Goal: Transaction & Acquisition: Purchase product/service

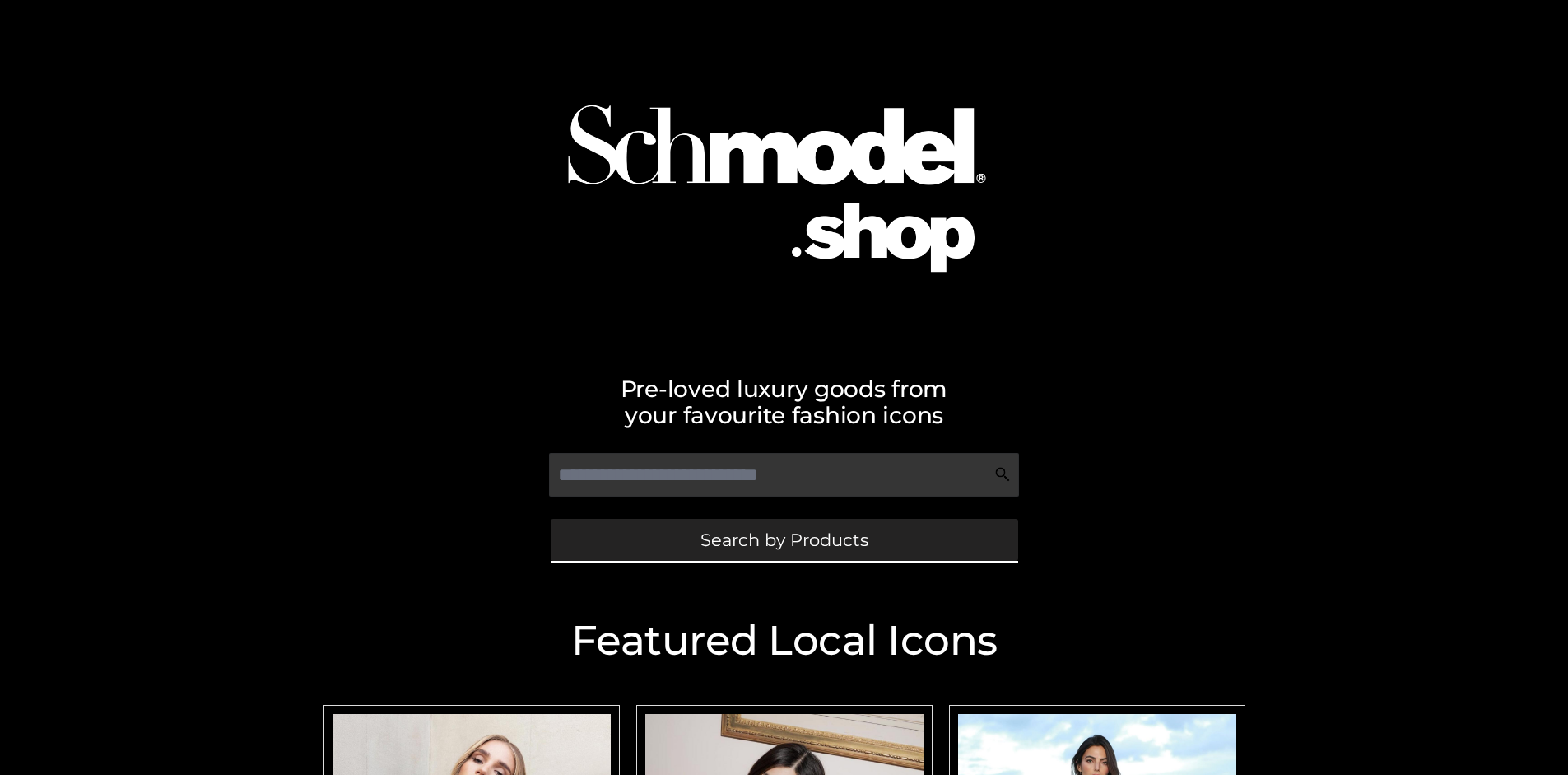
click at [784, 539] on span "Search by Products" at bounding box center [785, 539] width 168 height 17
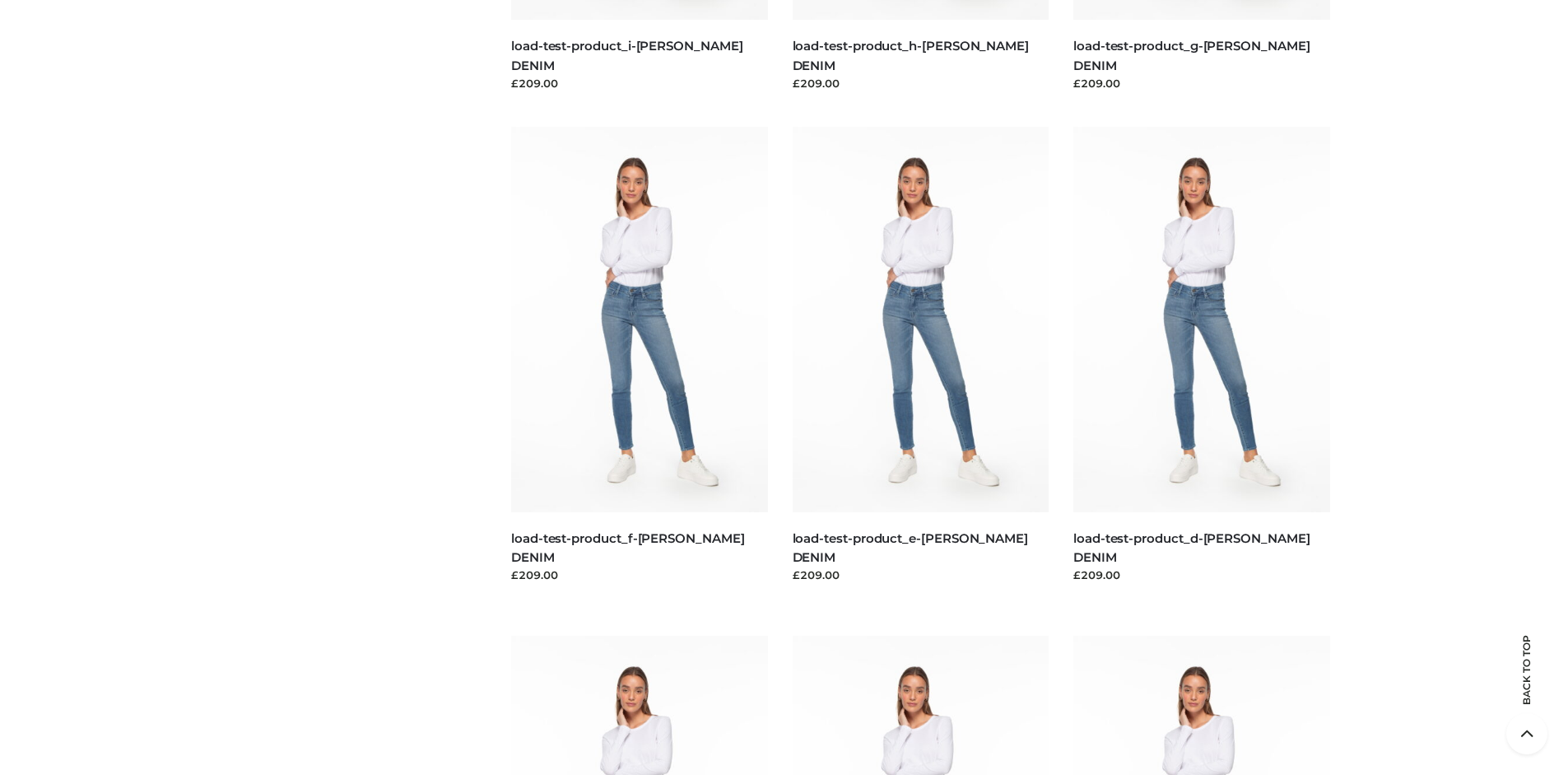
scroll to position [3456, 0]
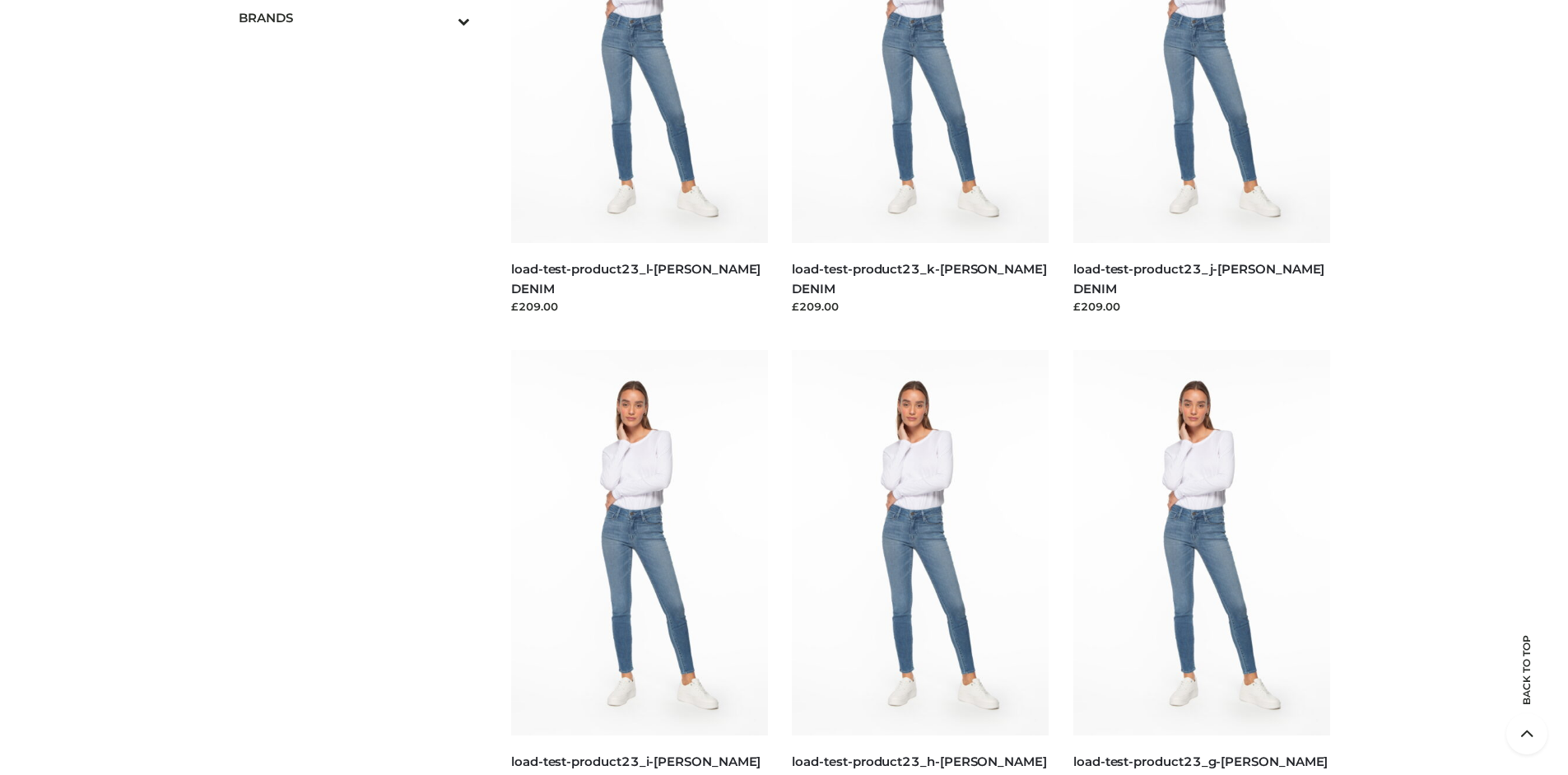
click at [0, 0] on span "OPP SWIMWEAR" at bounding box center [0, 0] width 0 height 0
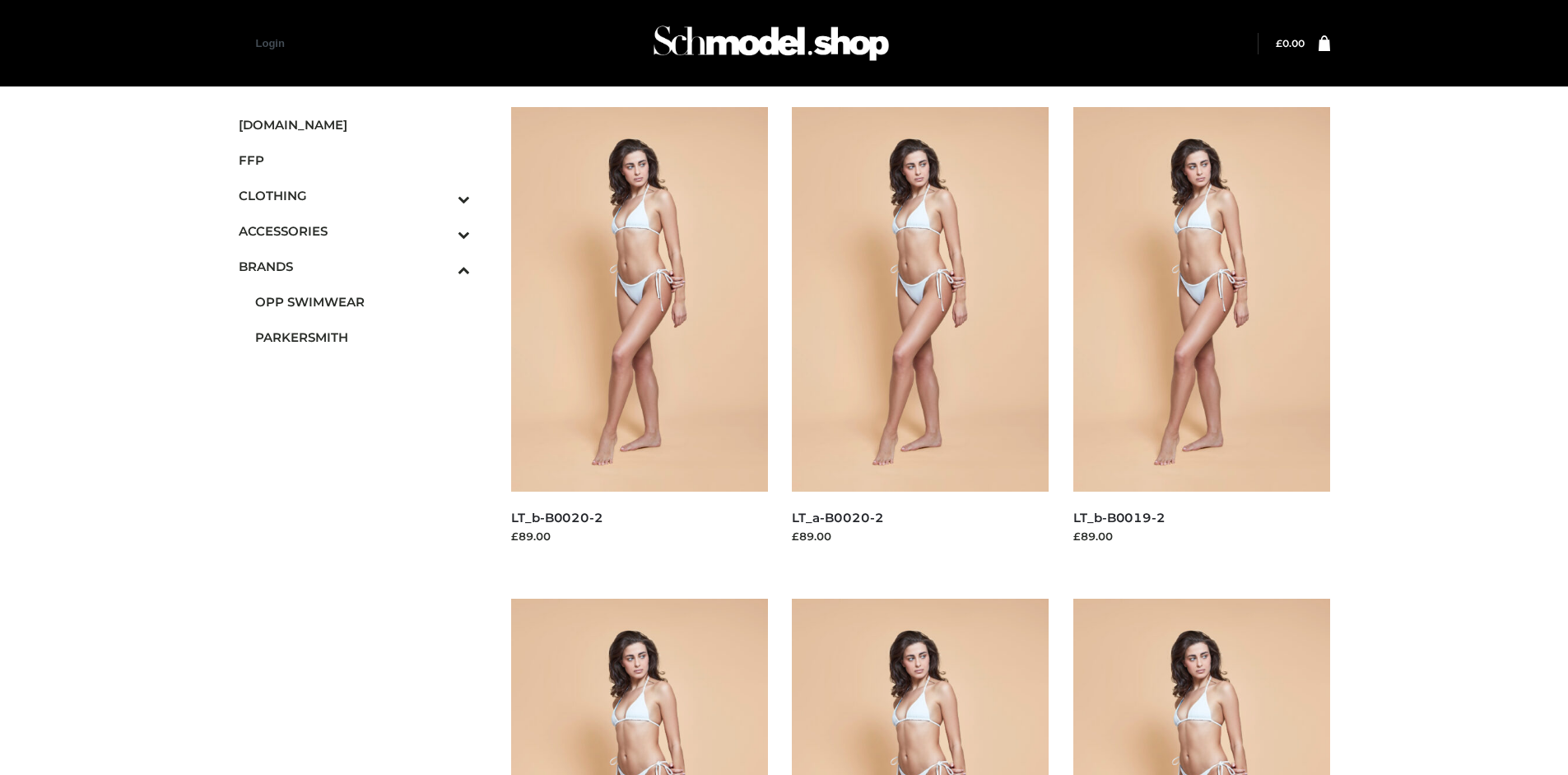
scroll to position [1267, 0]
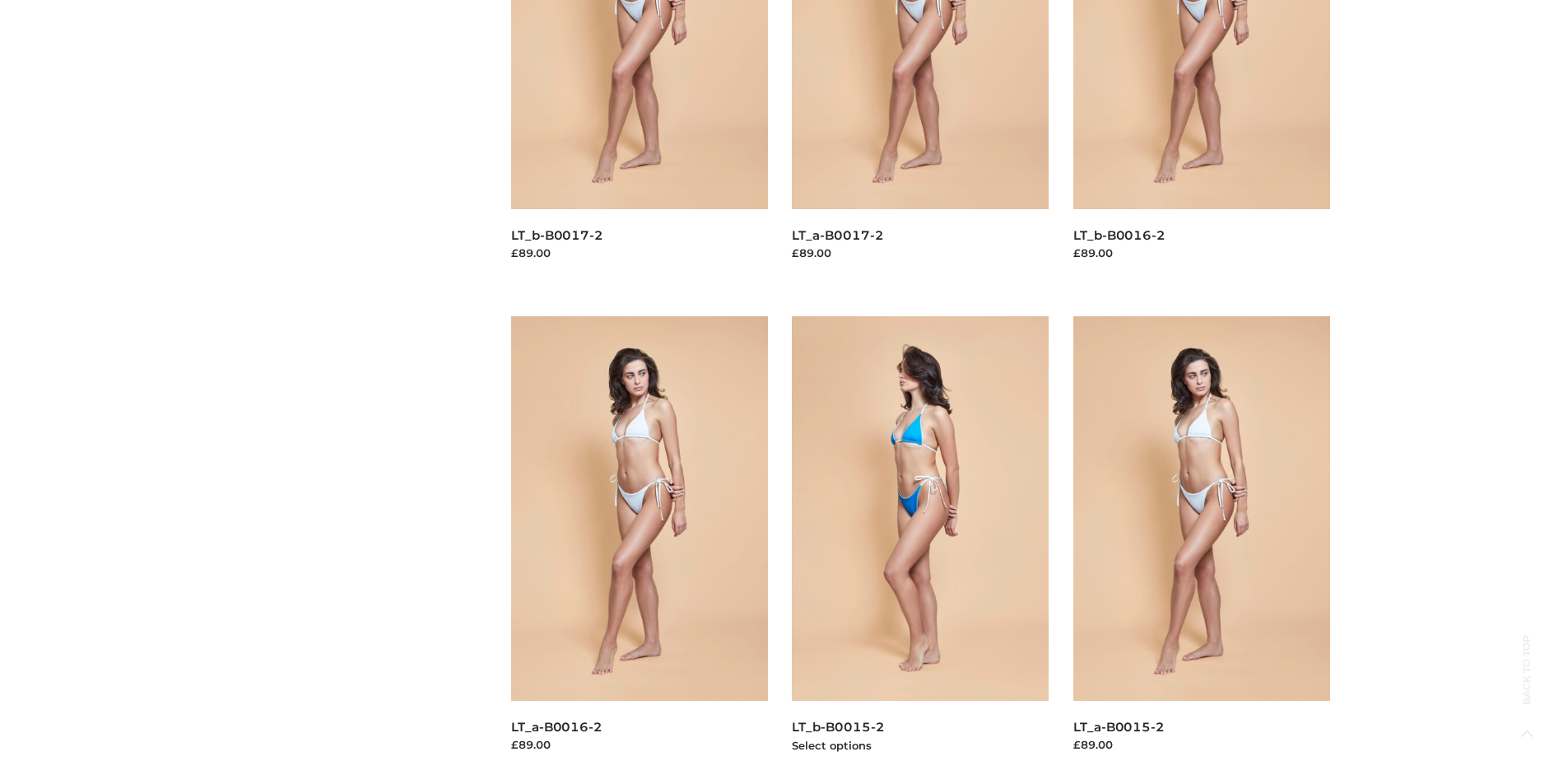
click at [920, 545] on img at bounding box center [920, 508] width 257 height 384
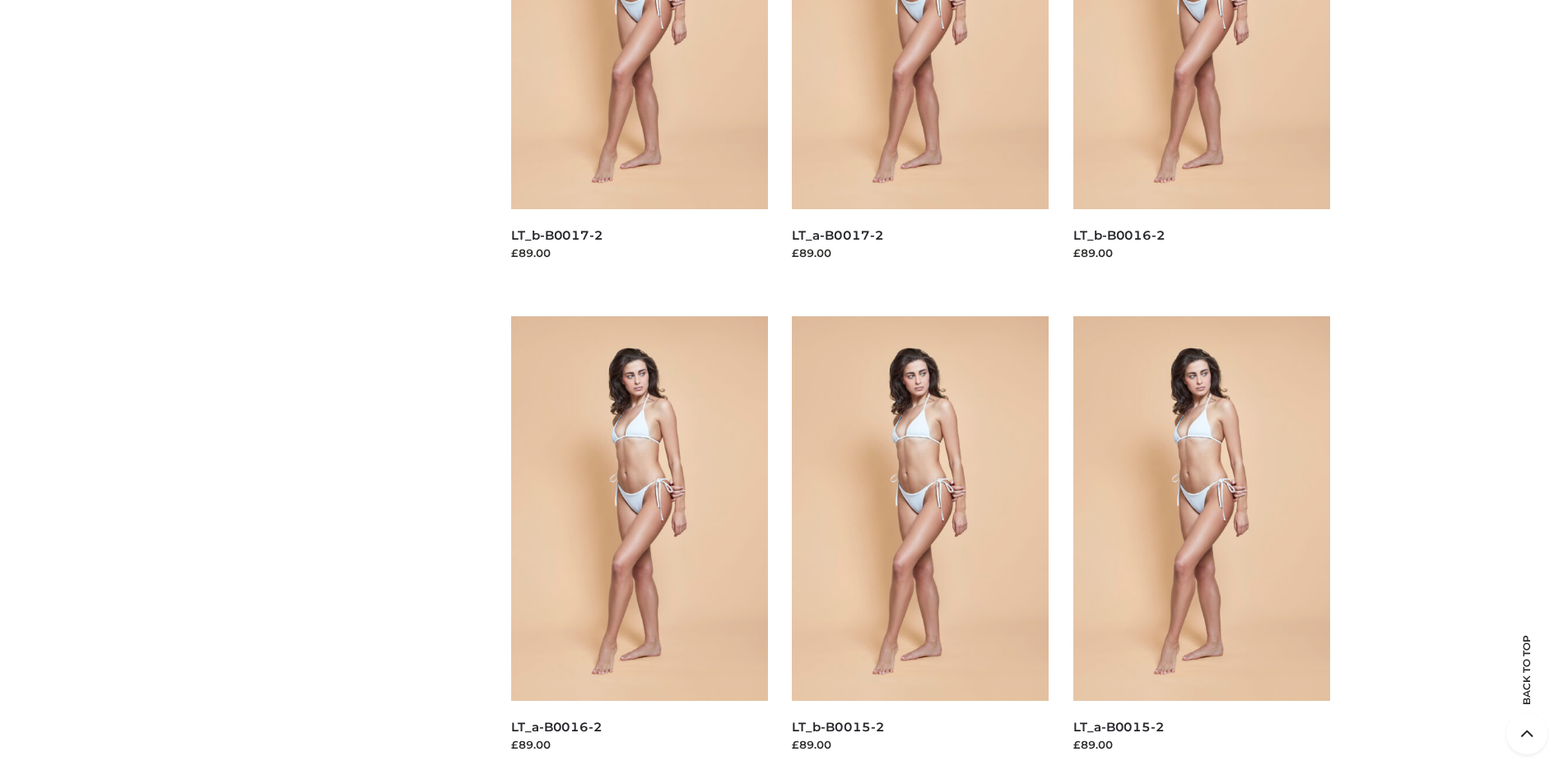
scroll to position [0, 0]
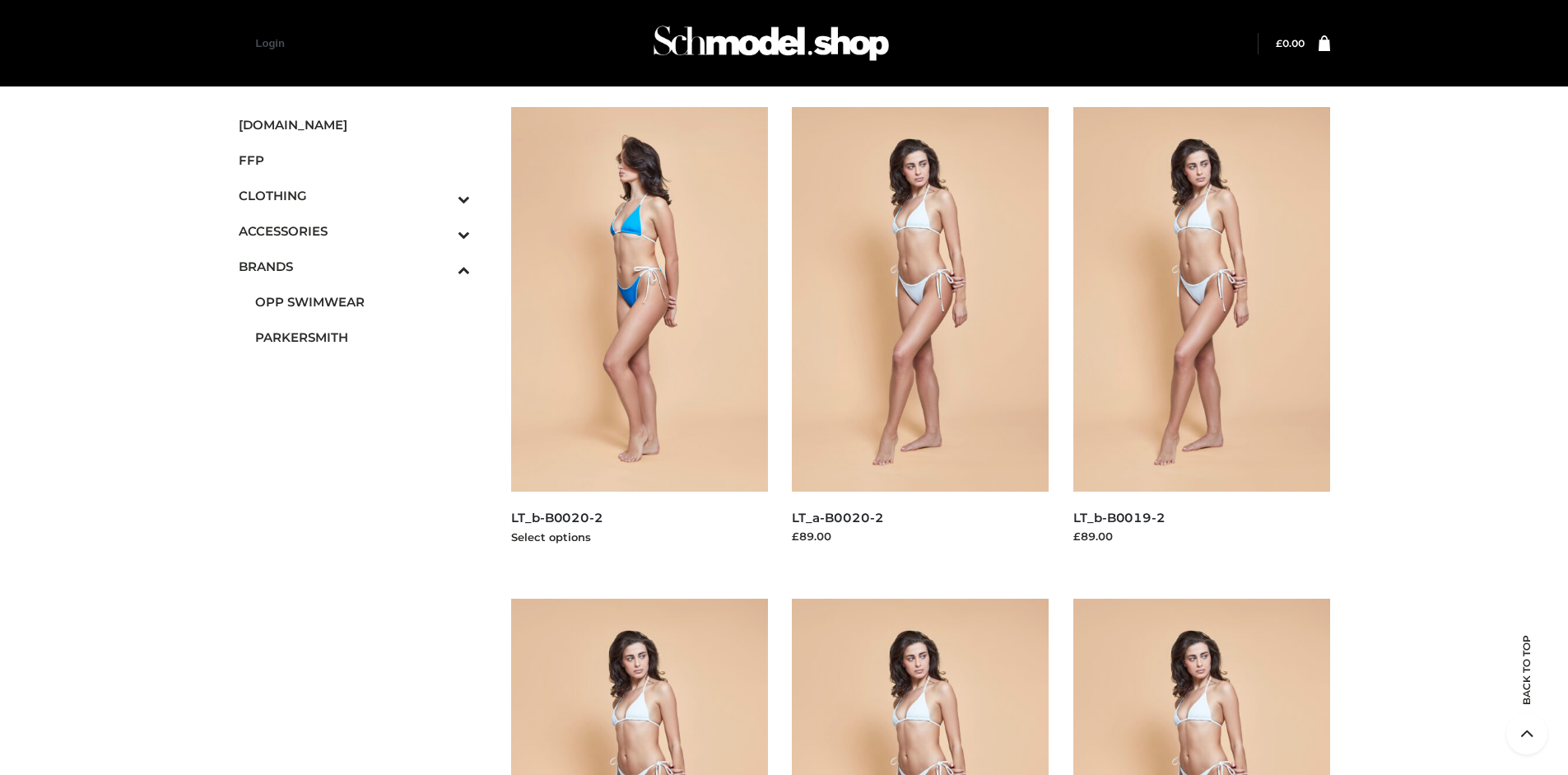
click at [638, 336] on img at bounding box center [639, 299] width 257 height 384
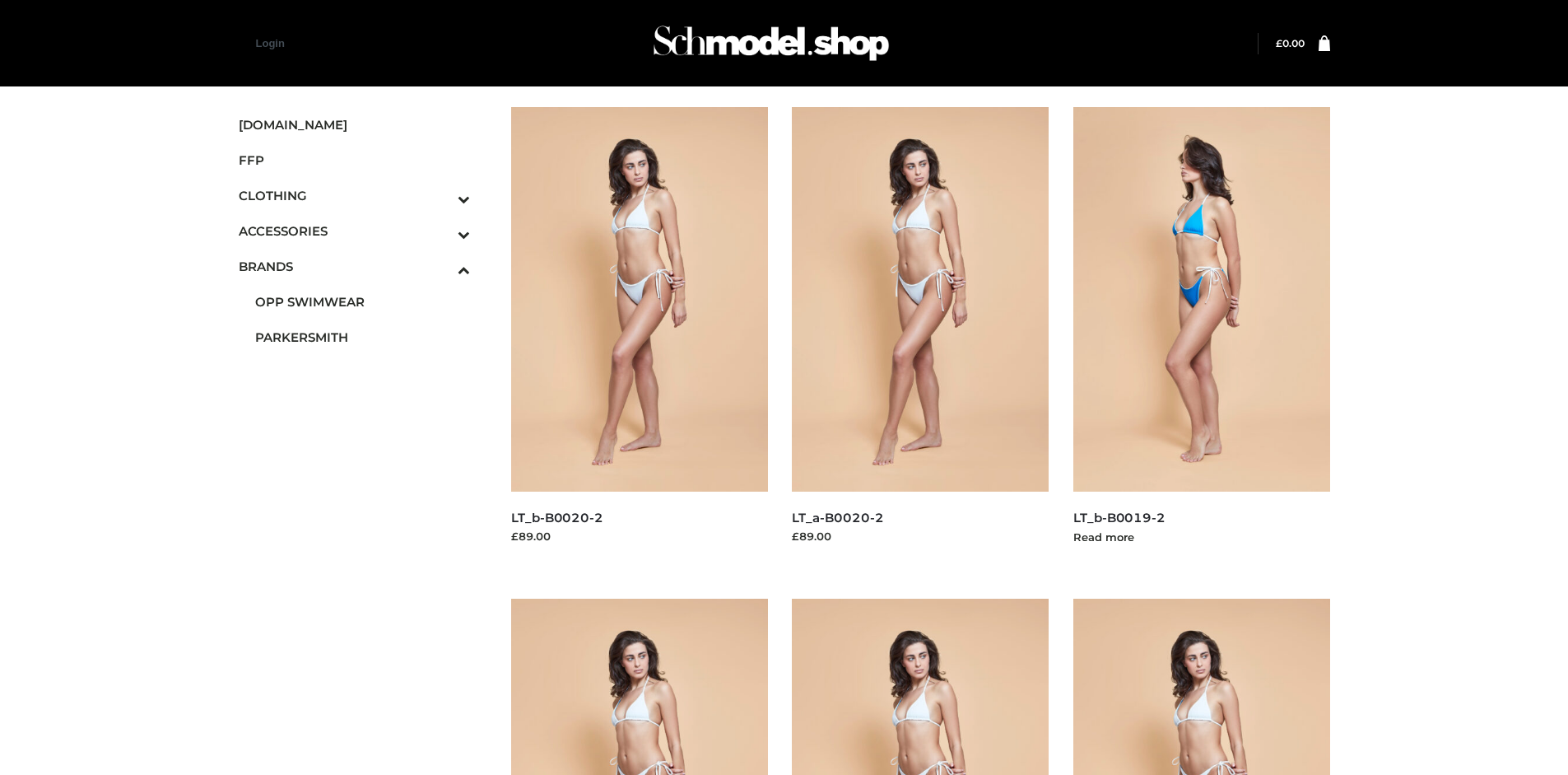
click at [1201, 336] on img at bounding box center [1202, 299] width 257 height 384
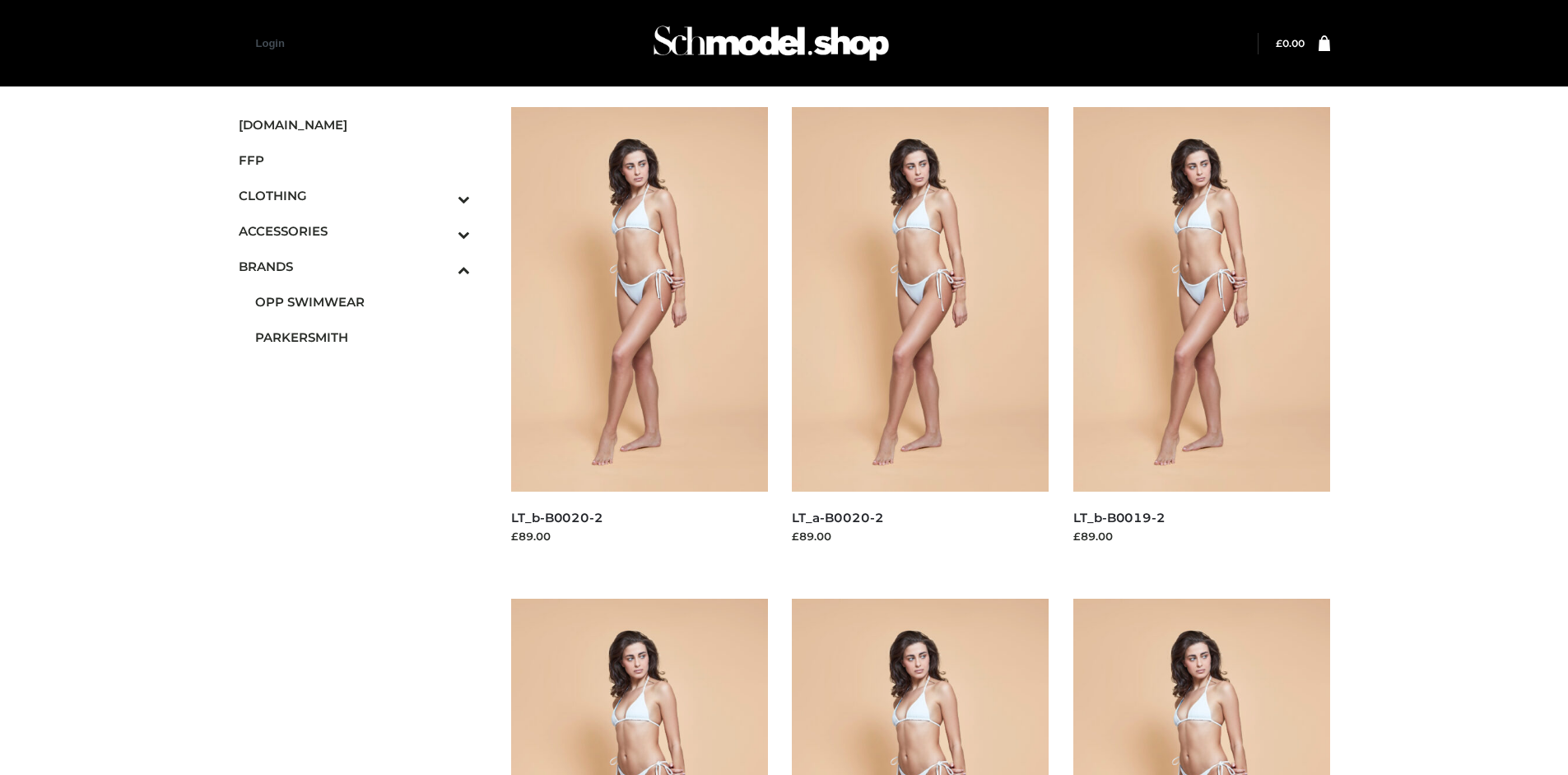
scroll to position [1267, 0]
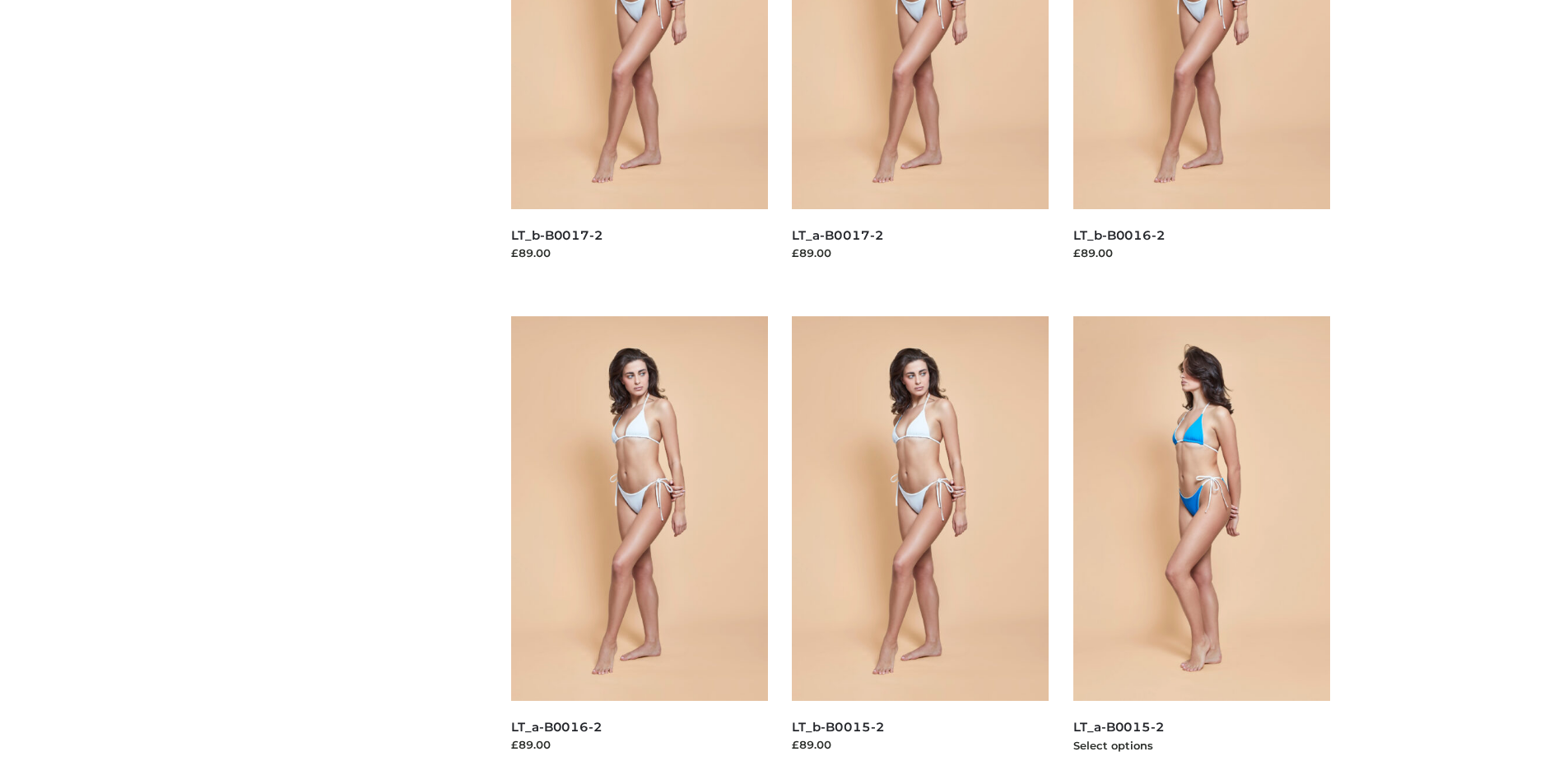
click at [1201, 545] on img at bounding box center [1202, 508] width 257 height 384
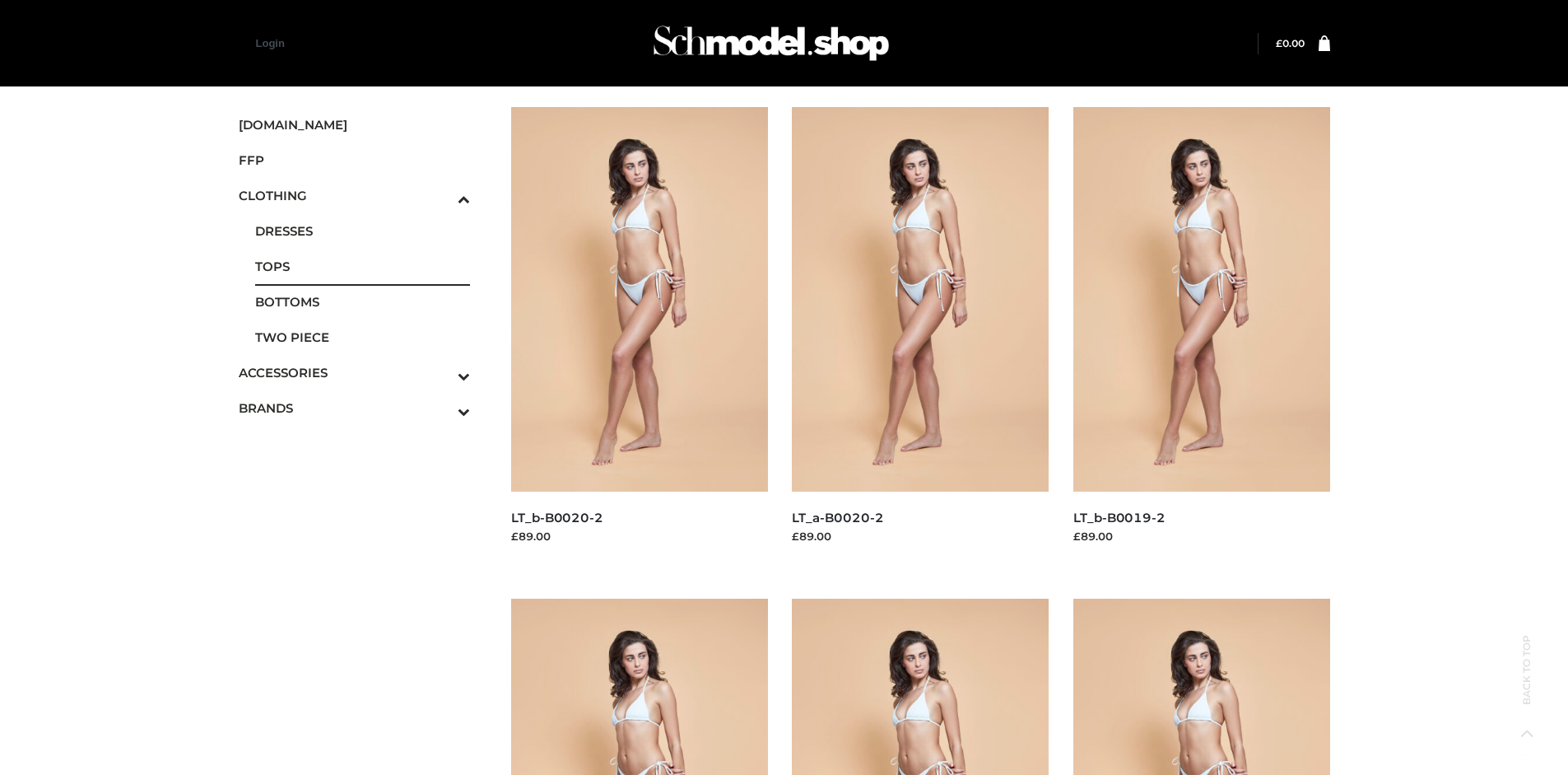
click at [362, 266] on span "TOPS" at bounding box center [363, 267] width 216 height 19
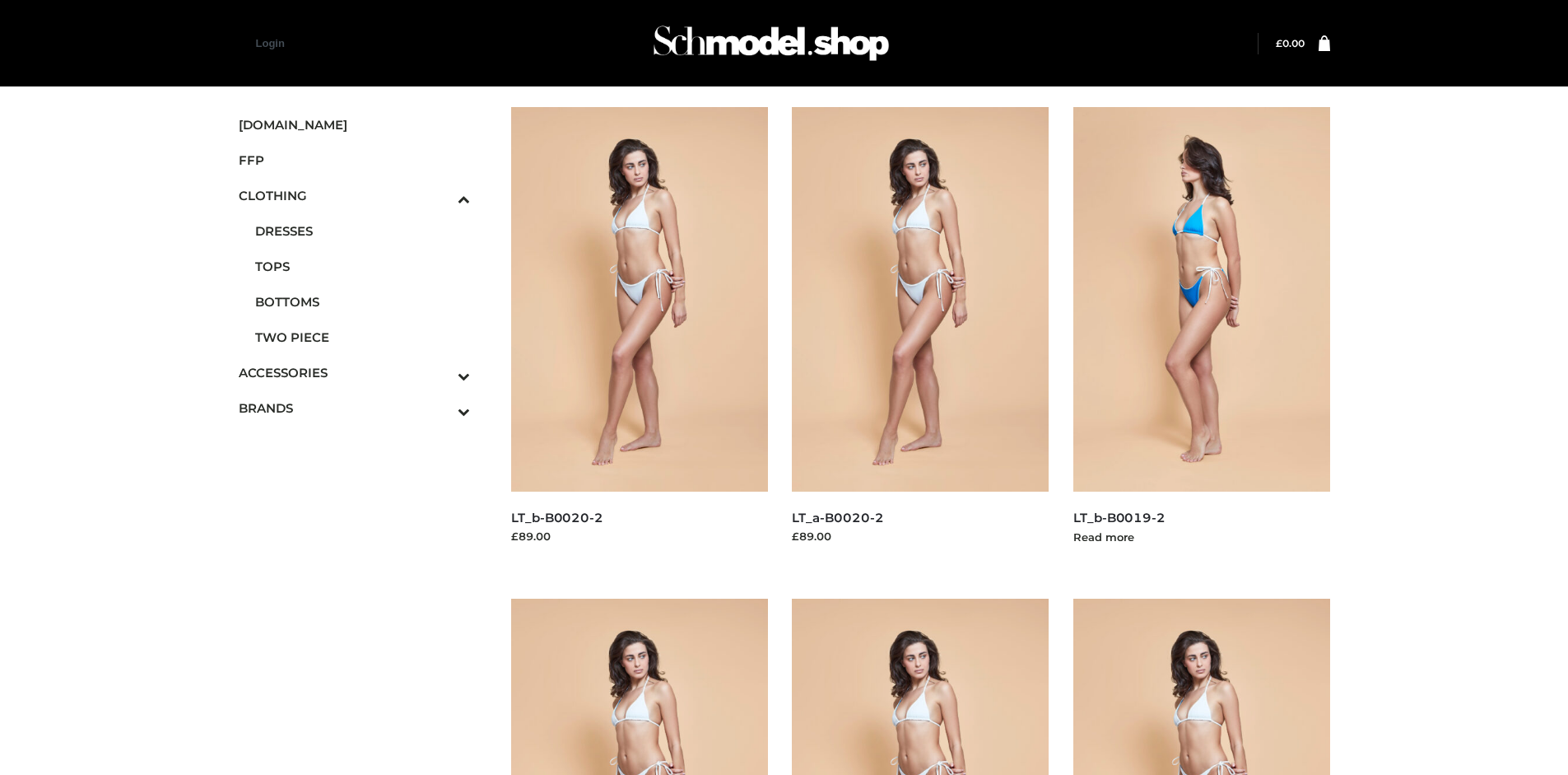
click at [1201, 336] on img at bounding box center [1202, 299] width 257 height 384
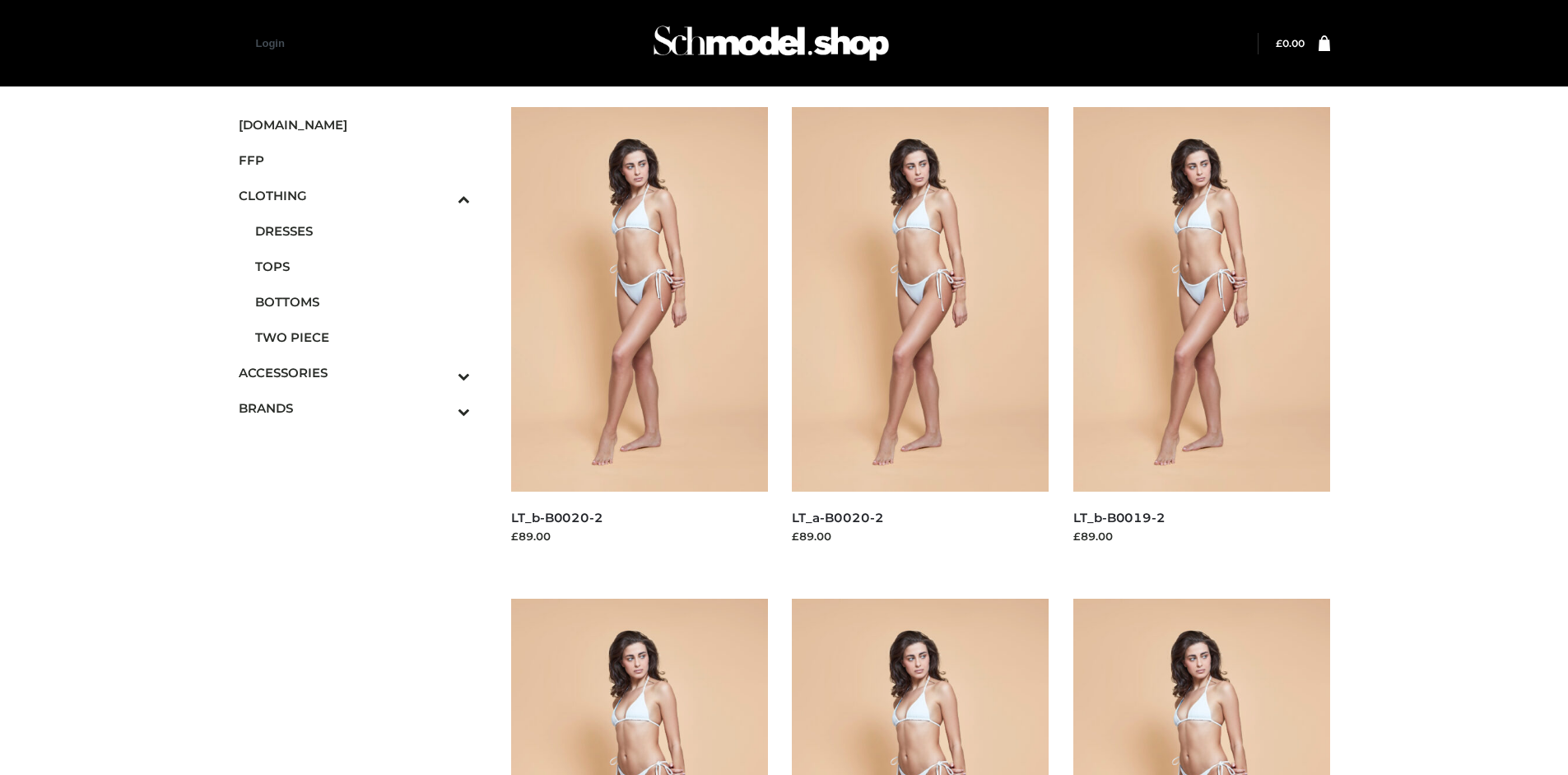
scroll to position [775, 0]
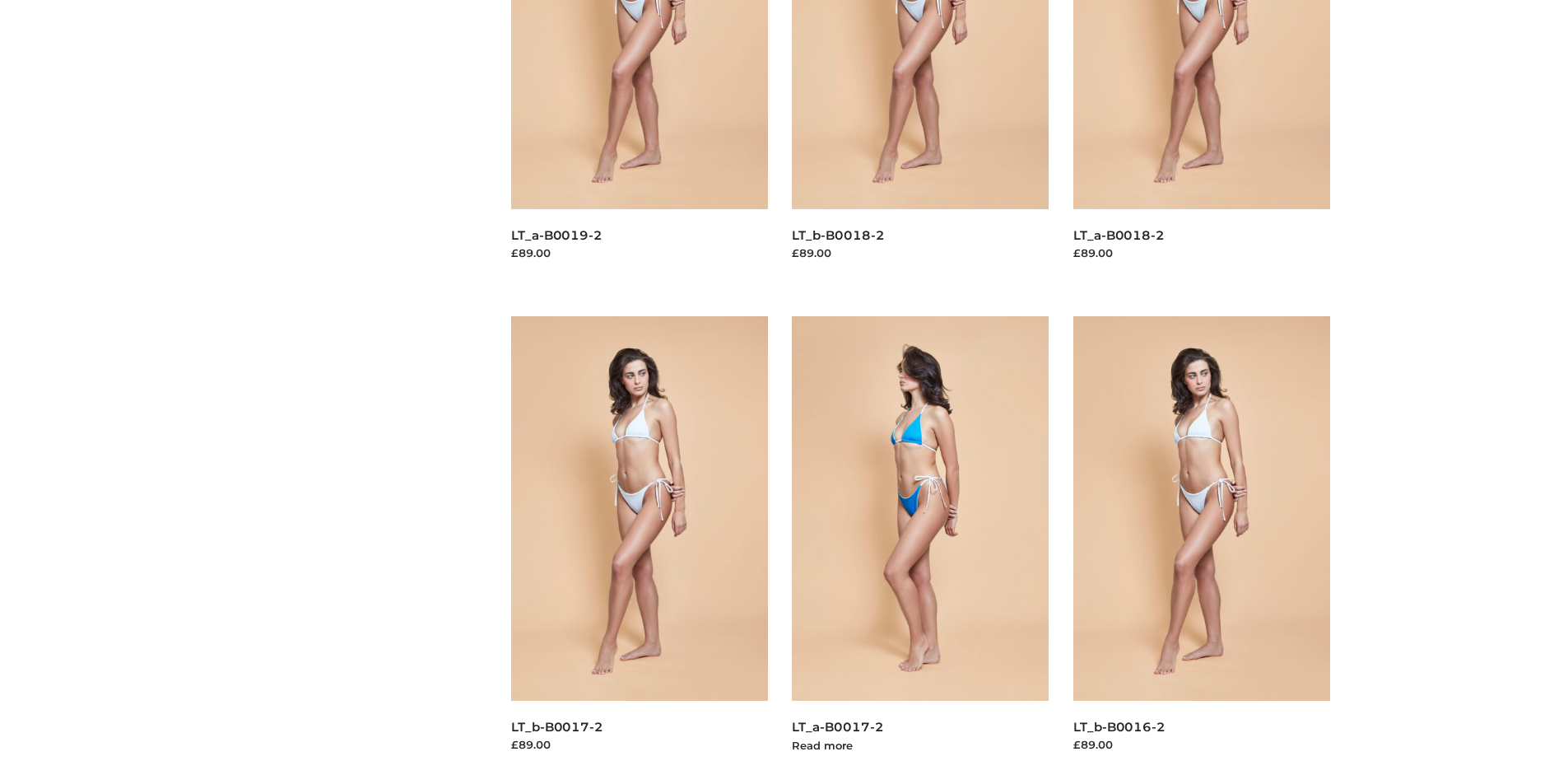
click at [920, 545] on img at bounding box center [920, 508] width 257 height 384
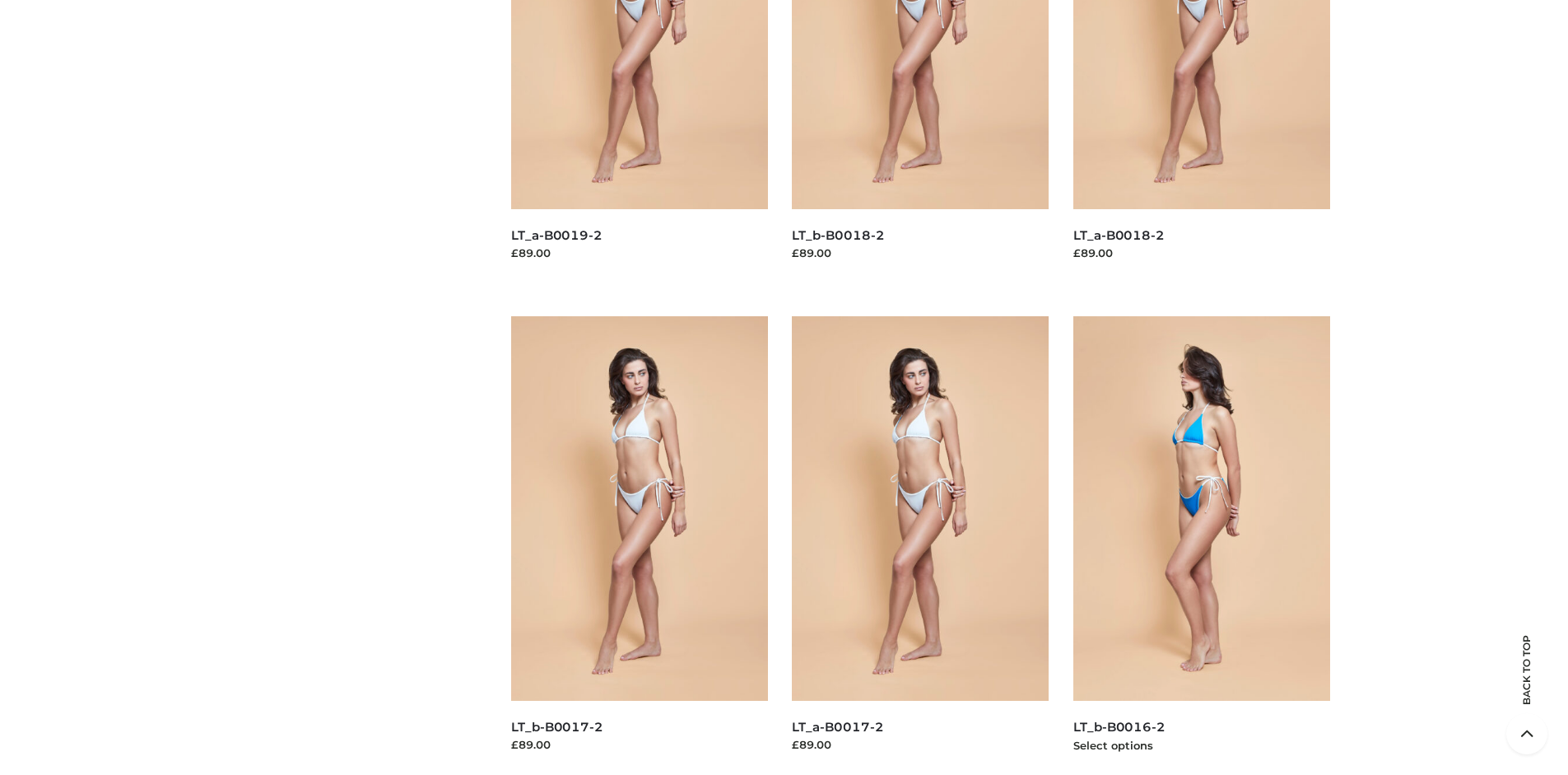
click at [1201, 545] on img at bounding box center [1202, 508] width 257 height 384
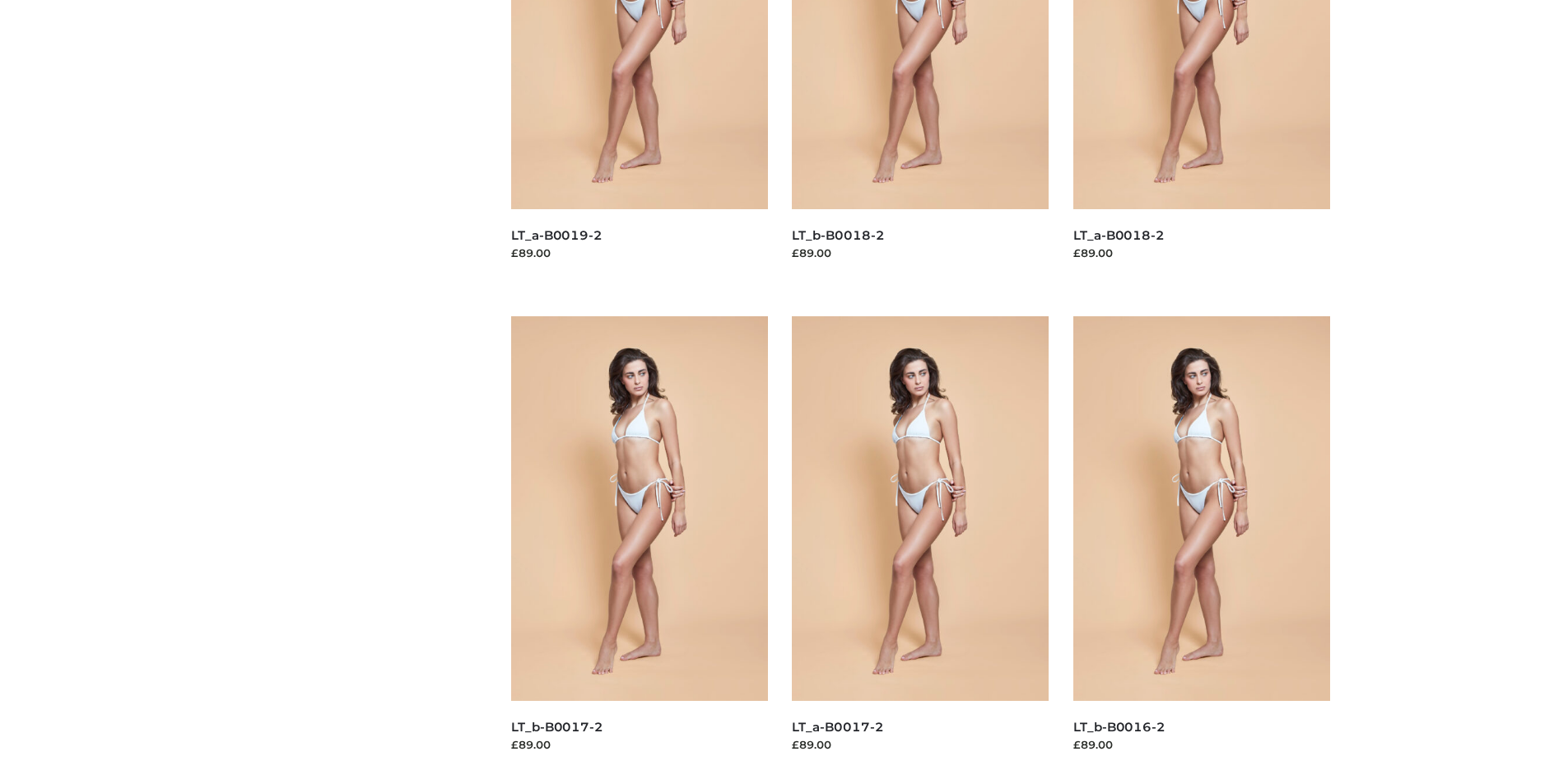
scroll to position [0, 0]
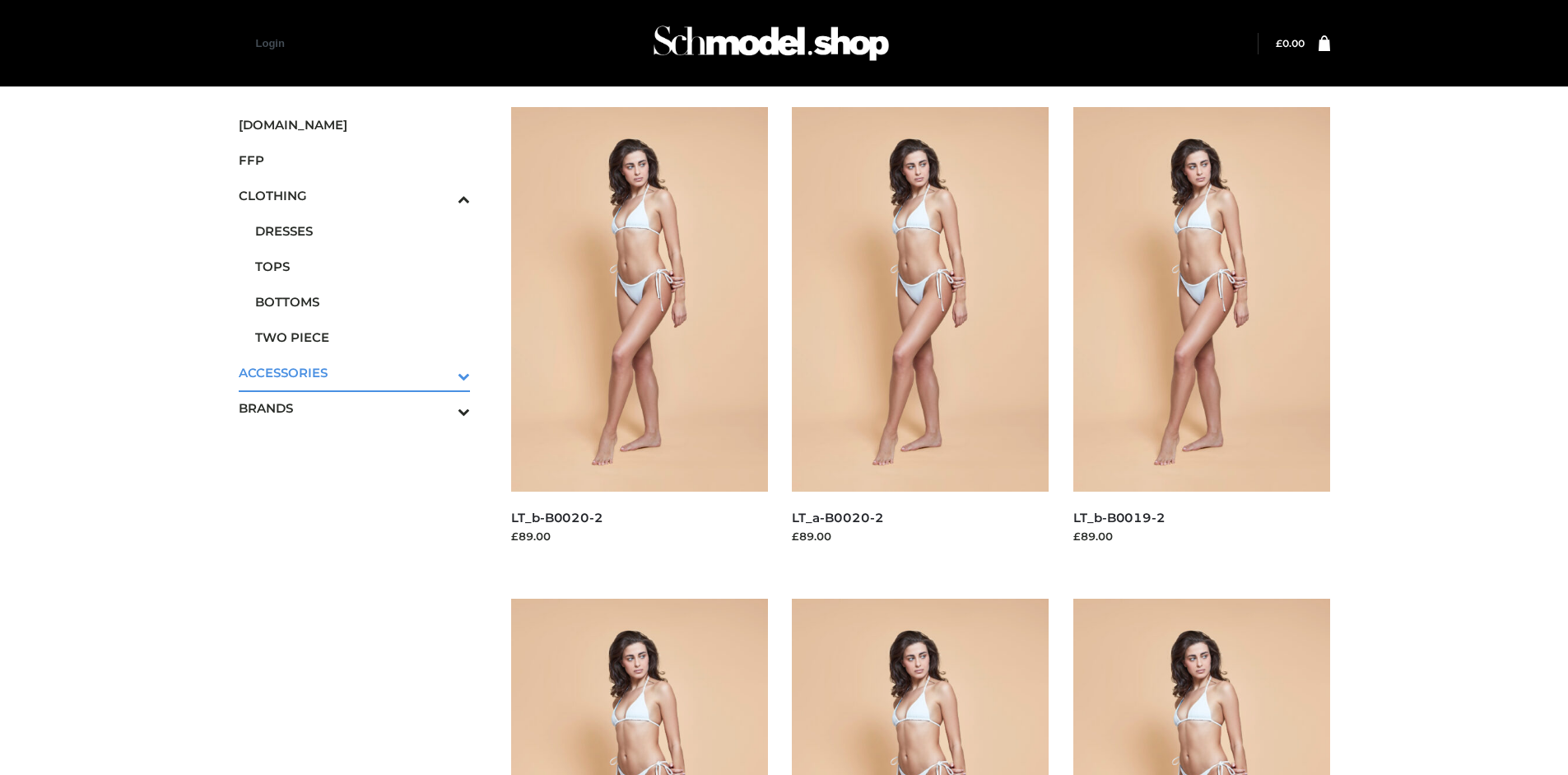
click at [441, 372] on icon "Toggle Submenu" at bounding box center [377, 376] width 184 height 19
click at [0, 0] on span "BAGS" at bounding box center [0, 0] width 0 height 0
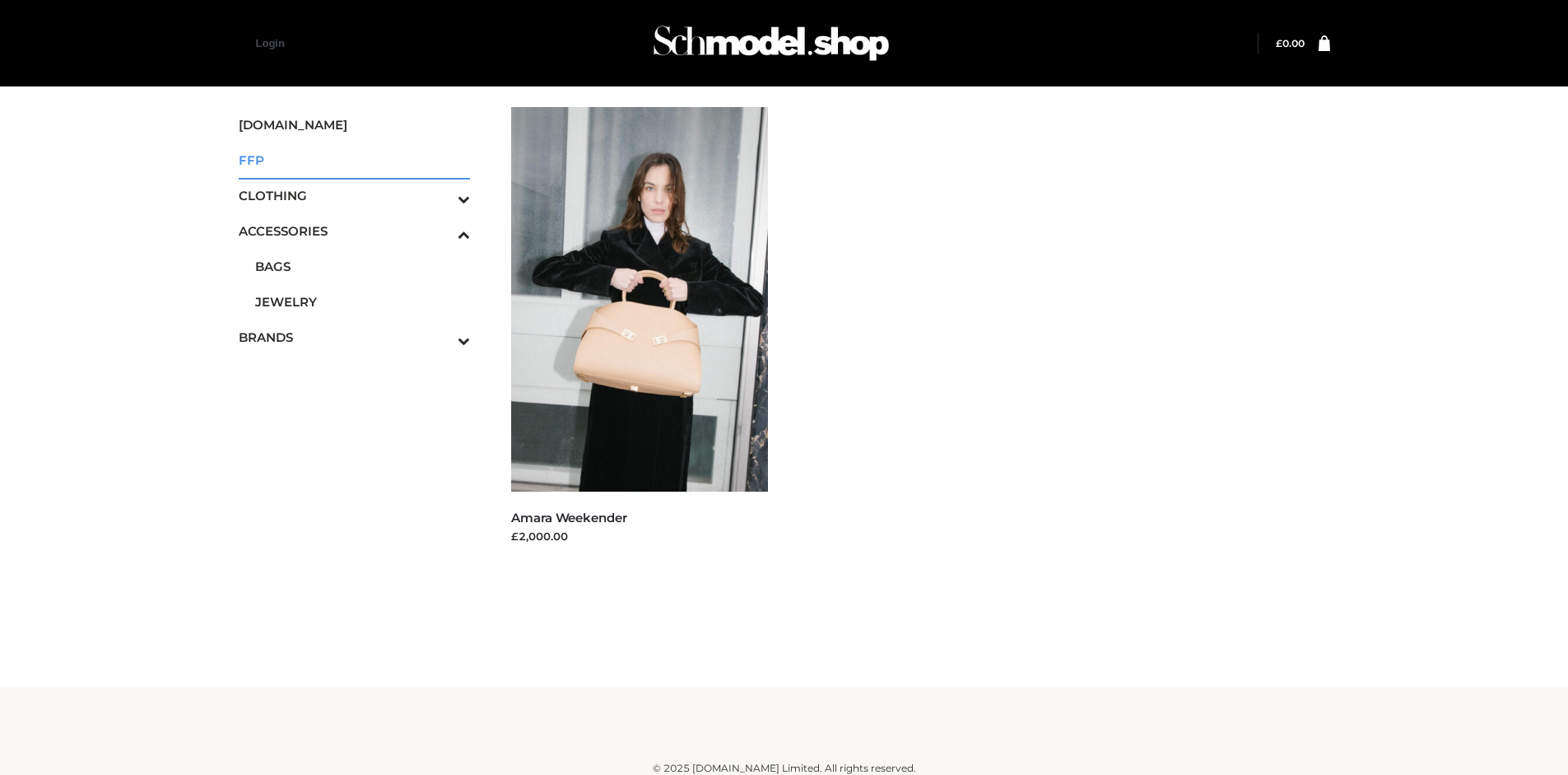
click at [354, 160] on span "FFP" at bounding box center [354, 160] width 232 height 19
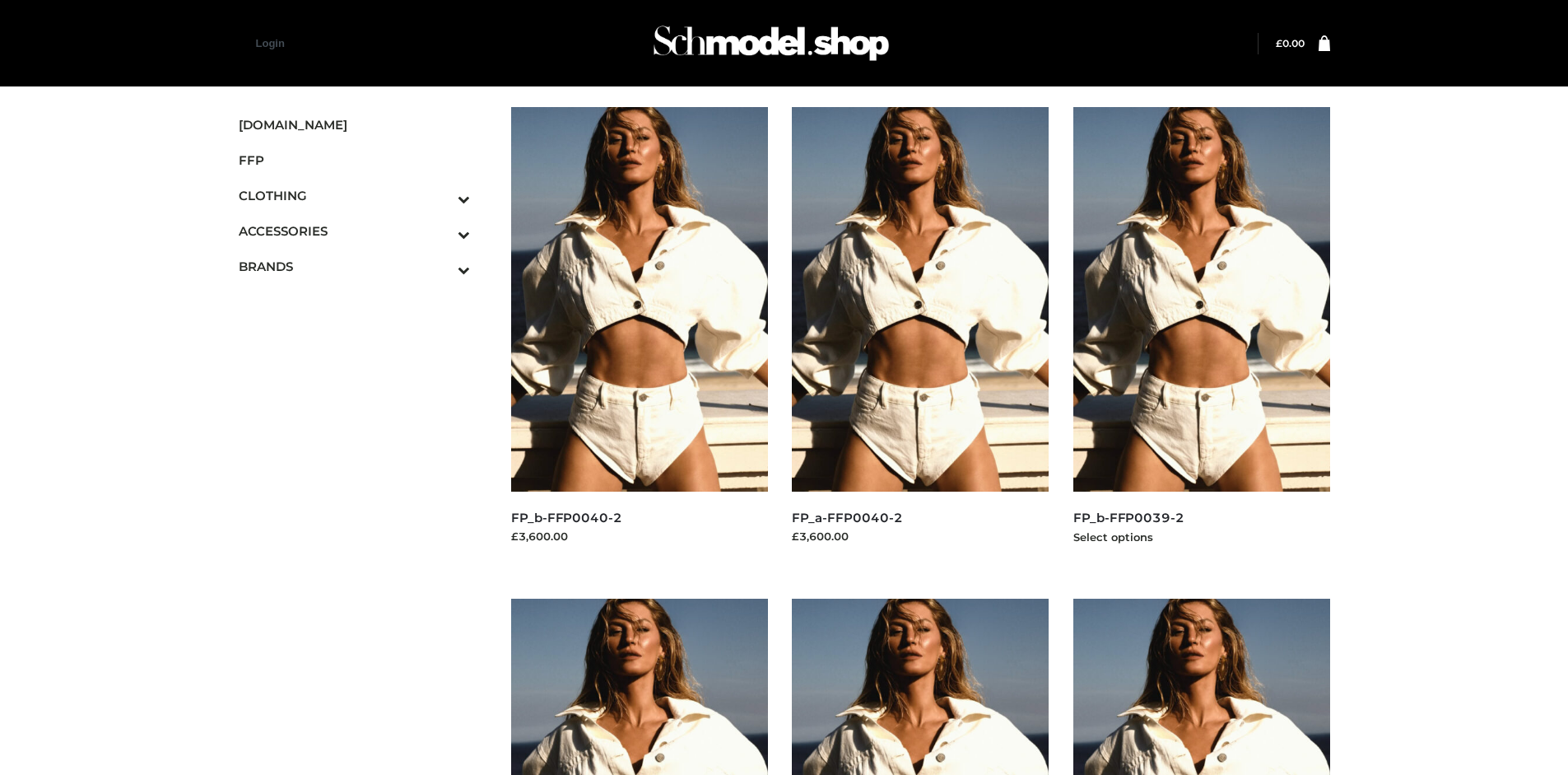
click at [1201, 336] on img at bounding box center [1202, 299] width 257 height 384
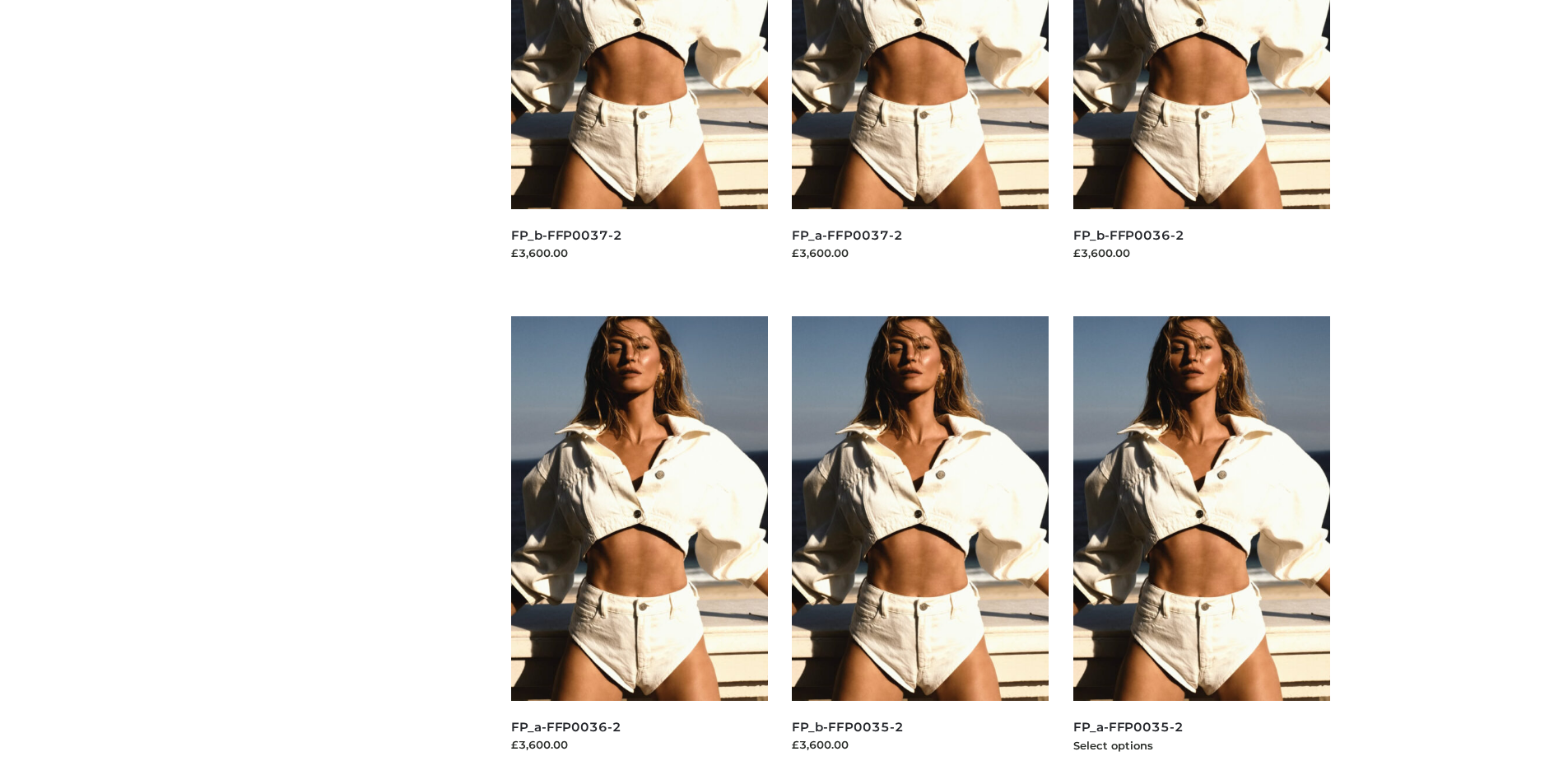
click at [1201, 545] on img at bounding box center [1202, 508] width 257 height 384
click at [638, 545] on img at bounding box center [639, 508] width 257 height 384
click at [920, 545] on img at bounding box center [920, 508] width 257 height 384
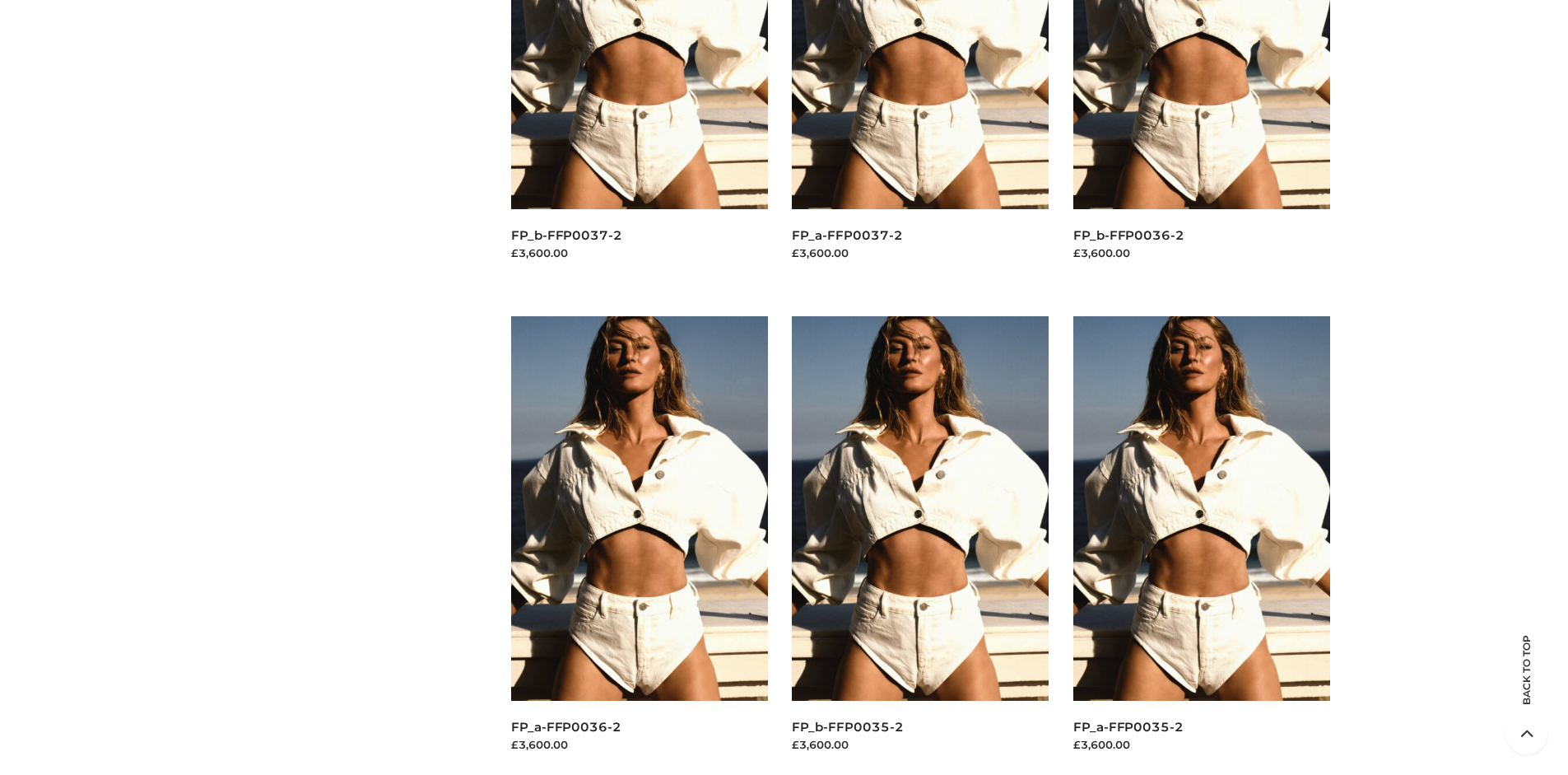
scroll to position [0, 0]
